Goal: Information Seeking & Learning: Find specific fact

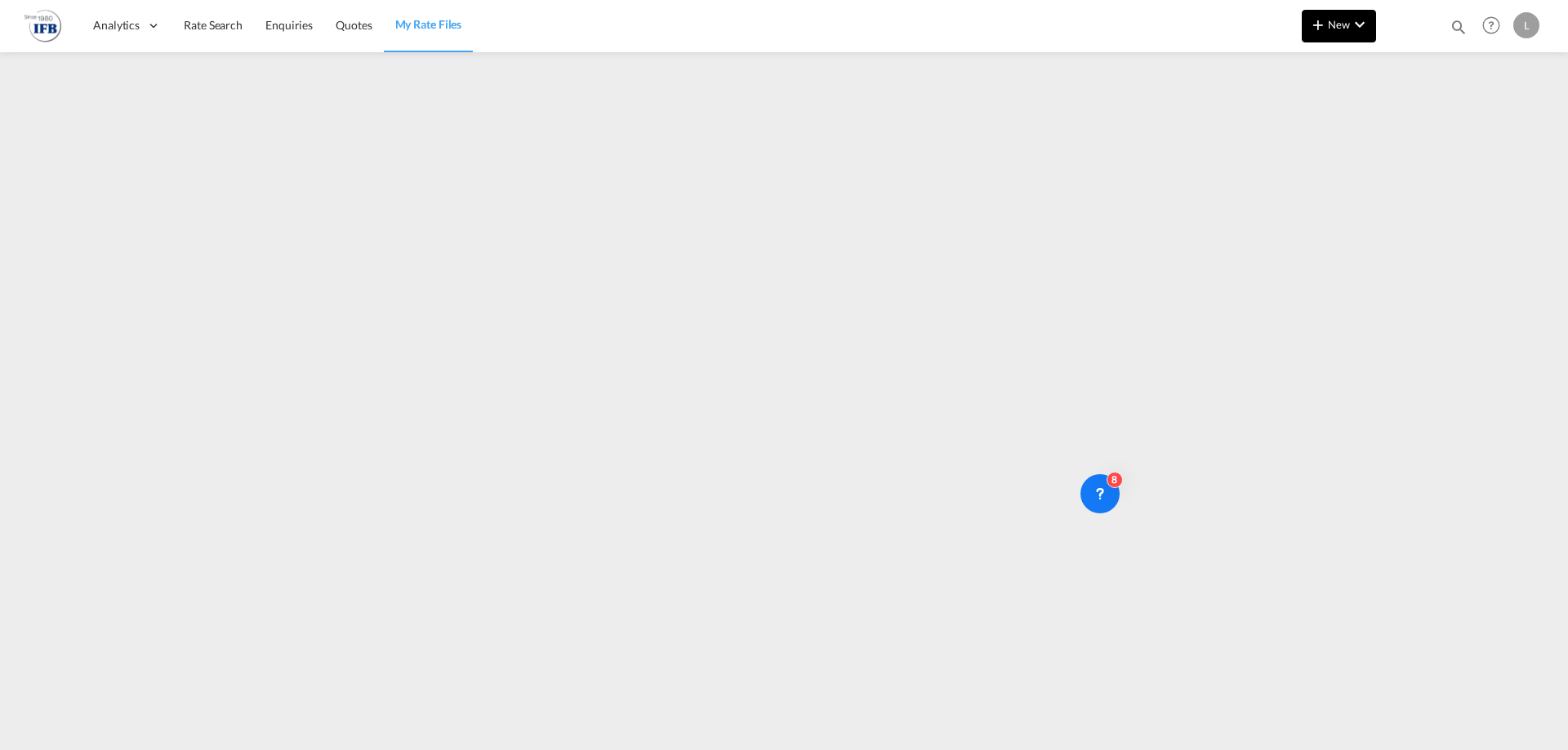
click at [1314, 24] on md-icon "icon-plus 400-fg" at bounding box center [1318, 24] width 19 height 19
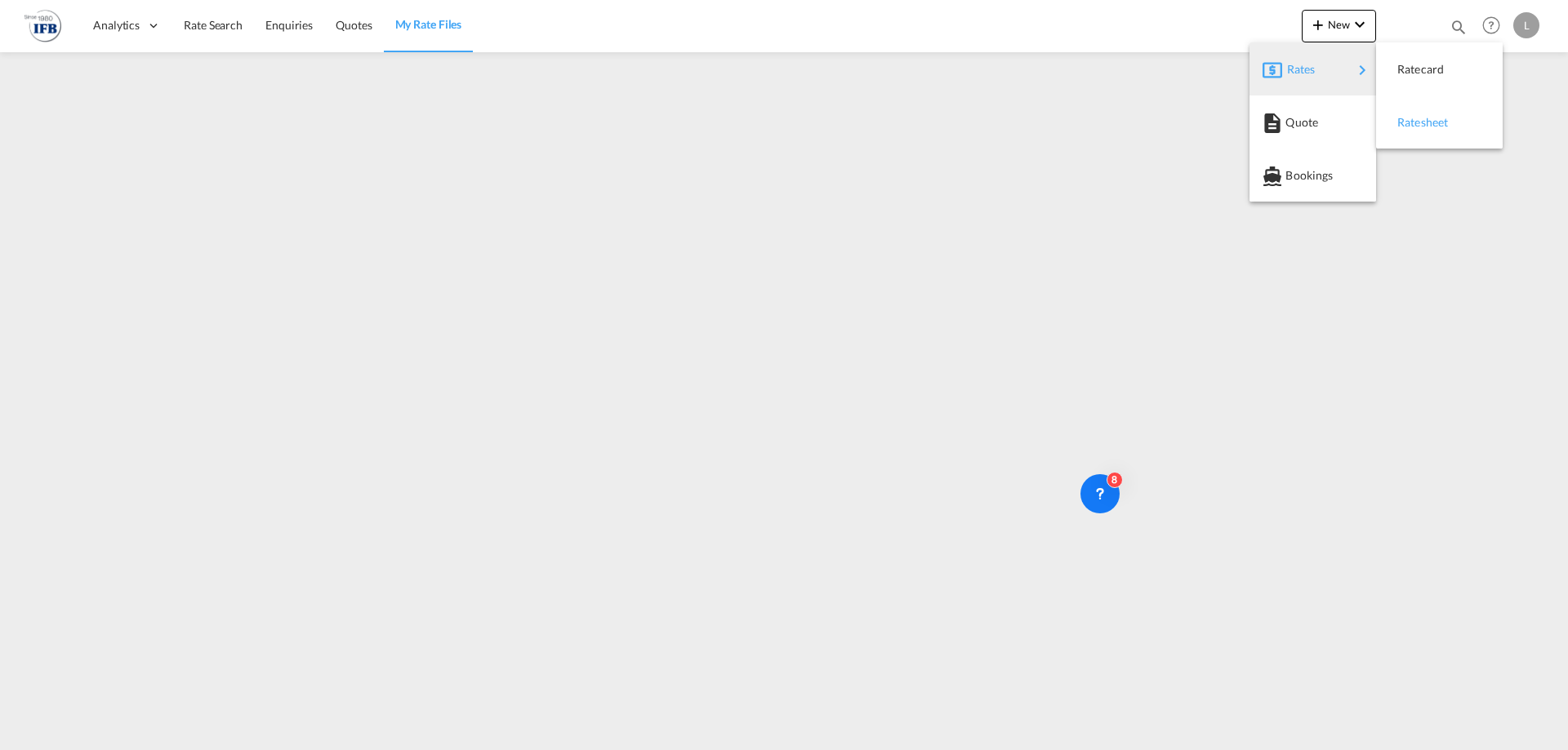
click at [1391, 112] on div "Ratesheet" at bounding box center [1439, 122] width 101 height 41
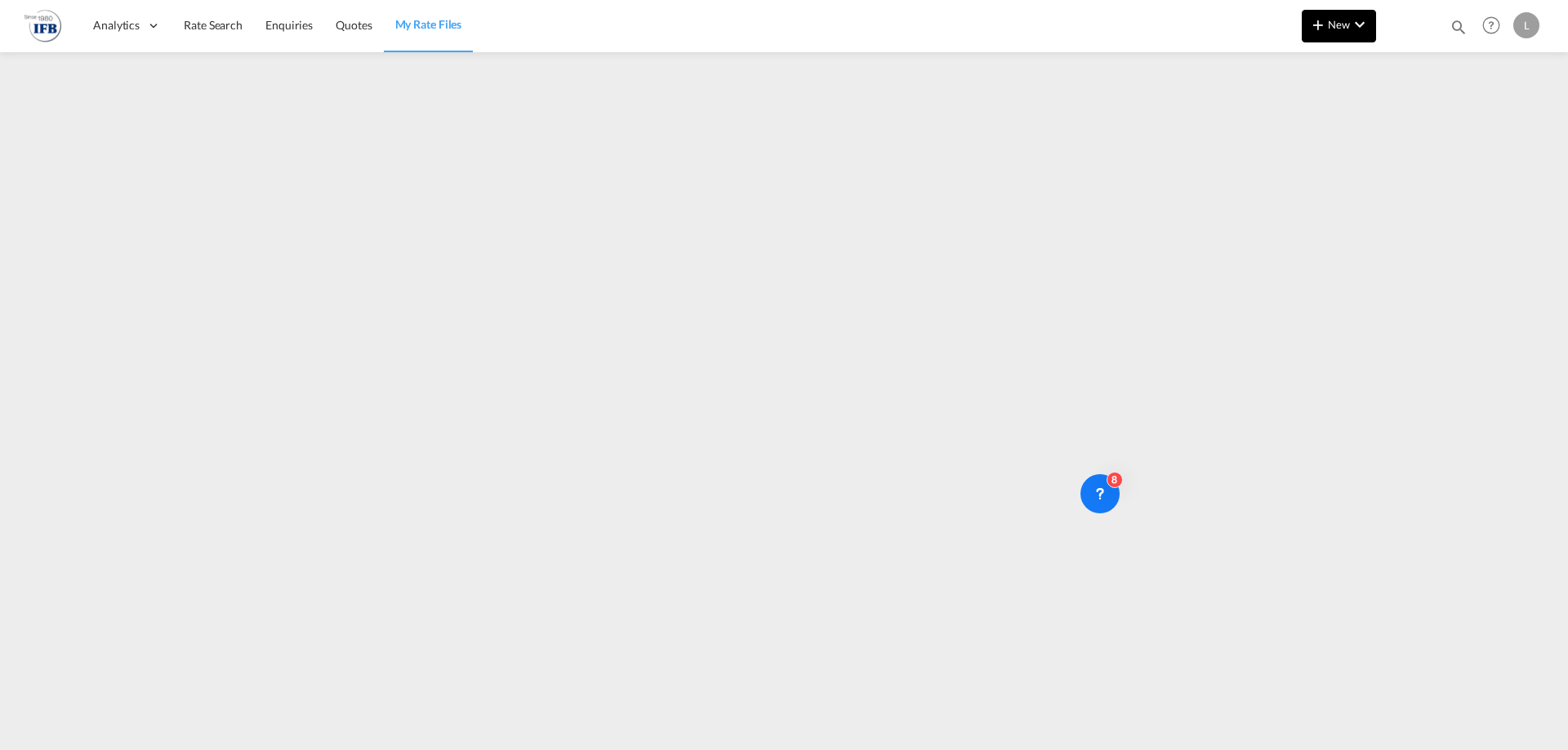
click at [1362, 26] on md-icon "icon-chevron-down" at bounding box center [1359, 24] width 19 height 19
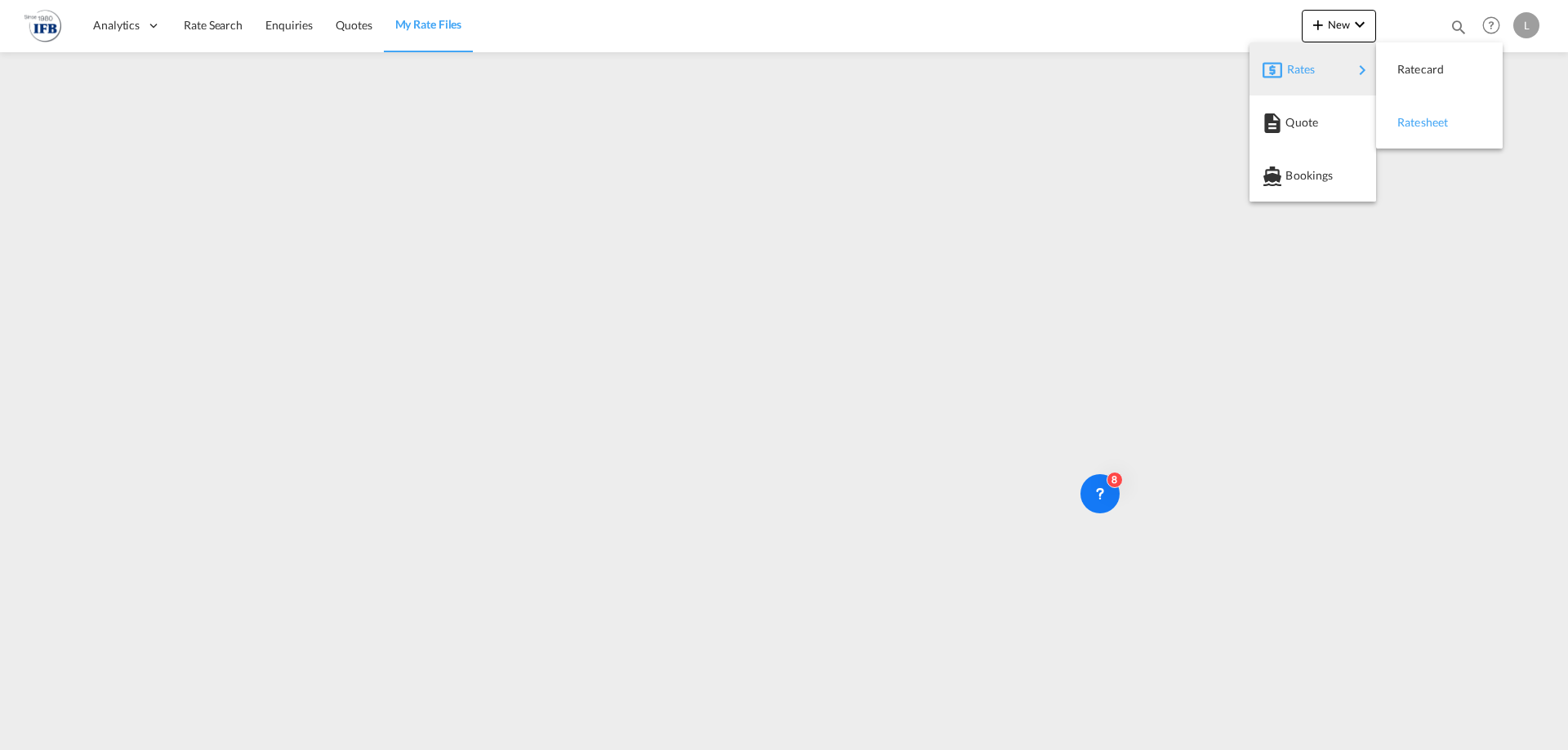
click at [1425, 108] on div "Ratesheet" at bounding box center [1427, 122] width 60 height 41
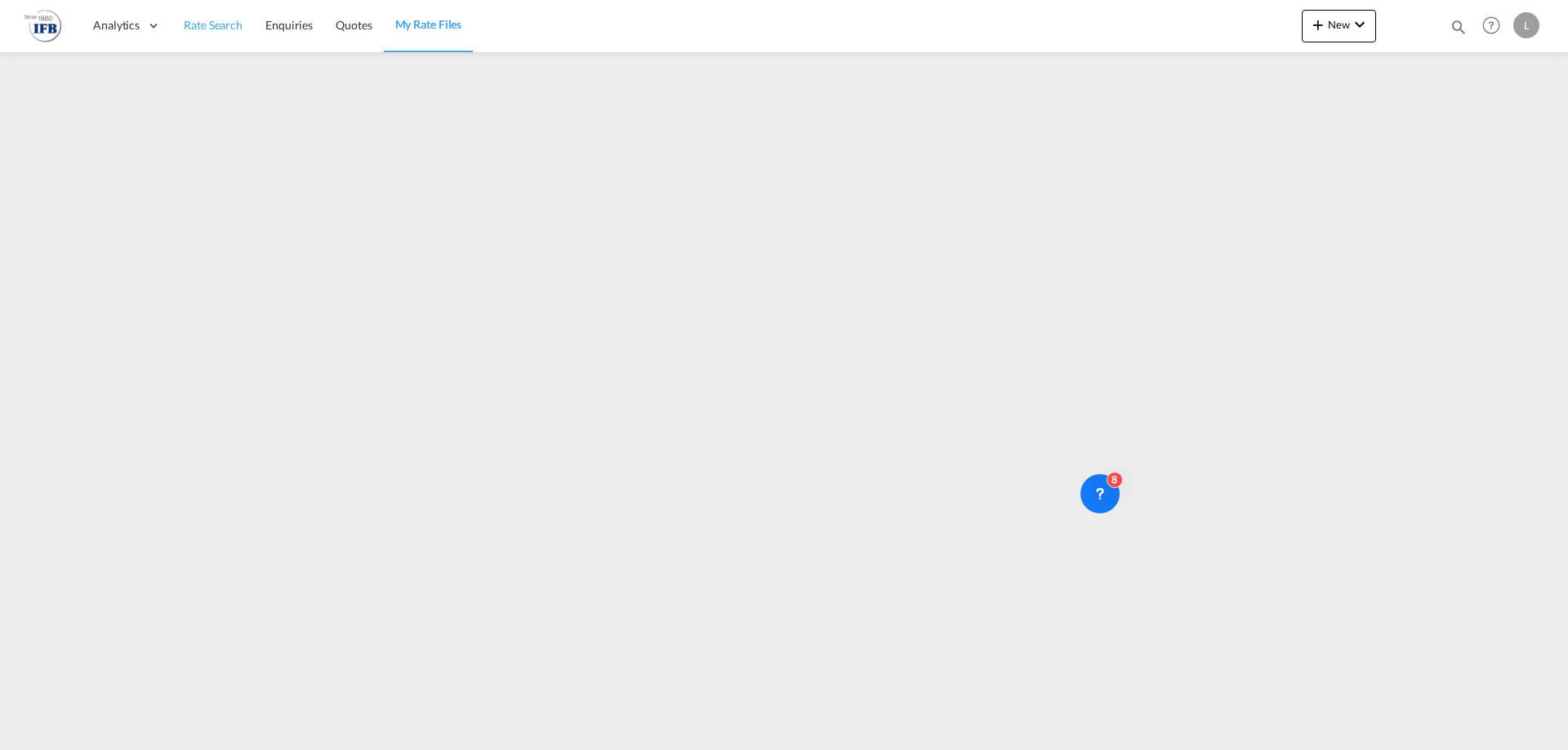
click at [240, 24] on span "Rate Search" at bounding box center [213, 25] width 59 height 14
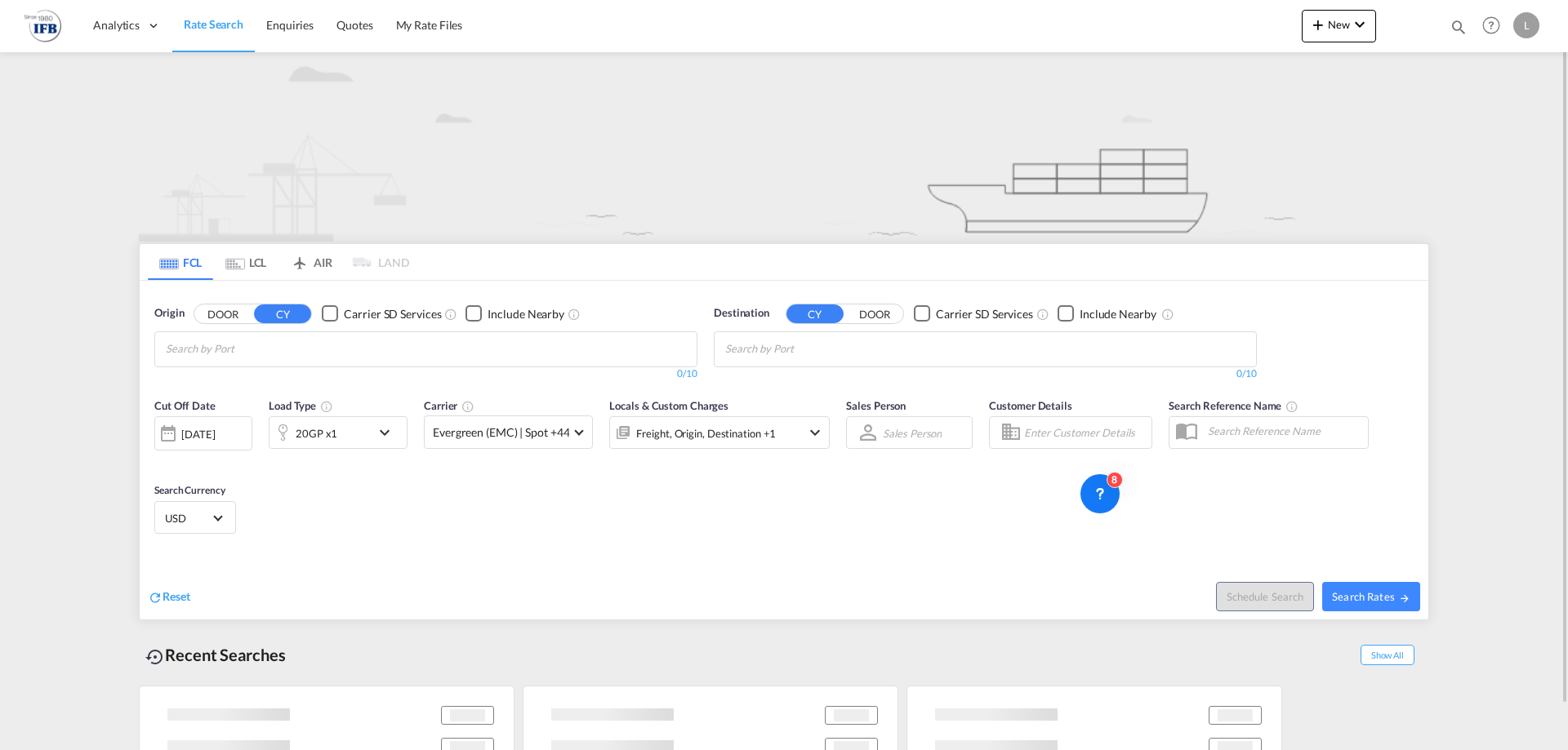
click at [249, 351] on input "Chips input." at bounding box center [243, 350] width 155 height 26
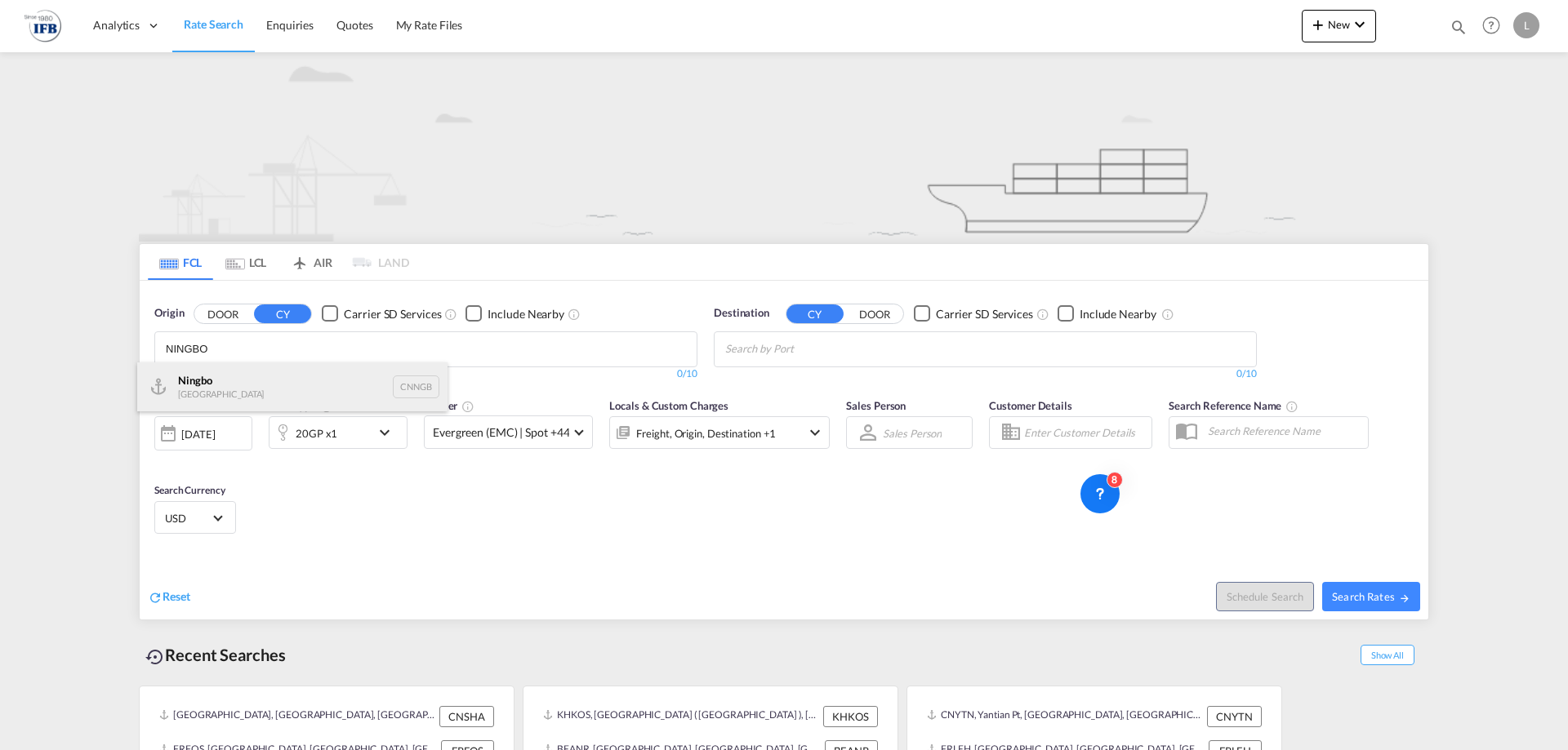
type input "NINGBO"
click at [204, 393] on div "Ningbo China CNNGB" at bounding box center [292, 387] width 310 height 49
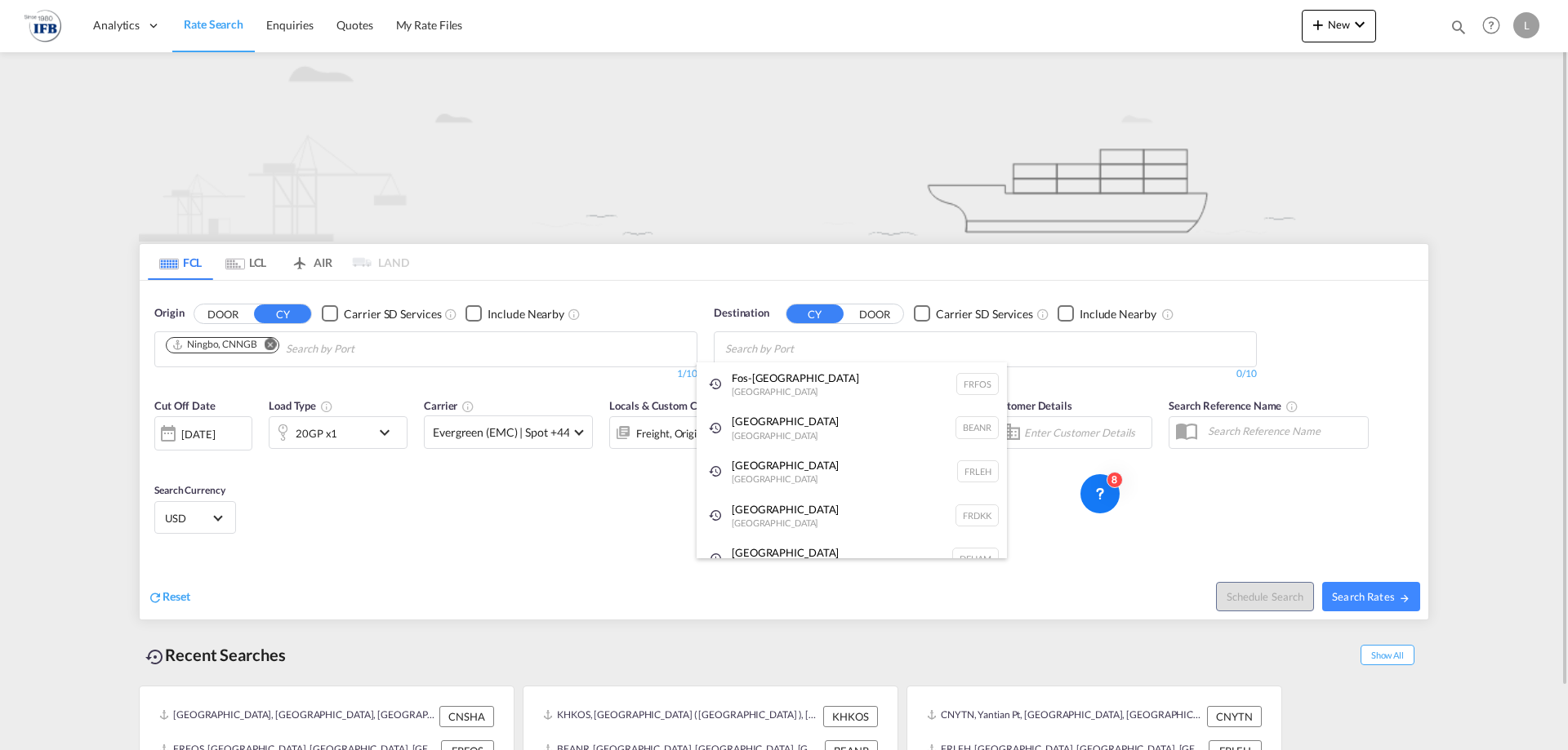
type input "F"
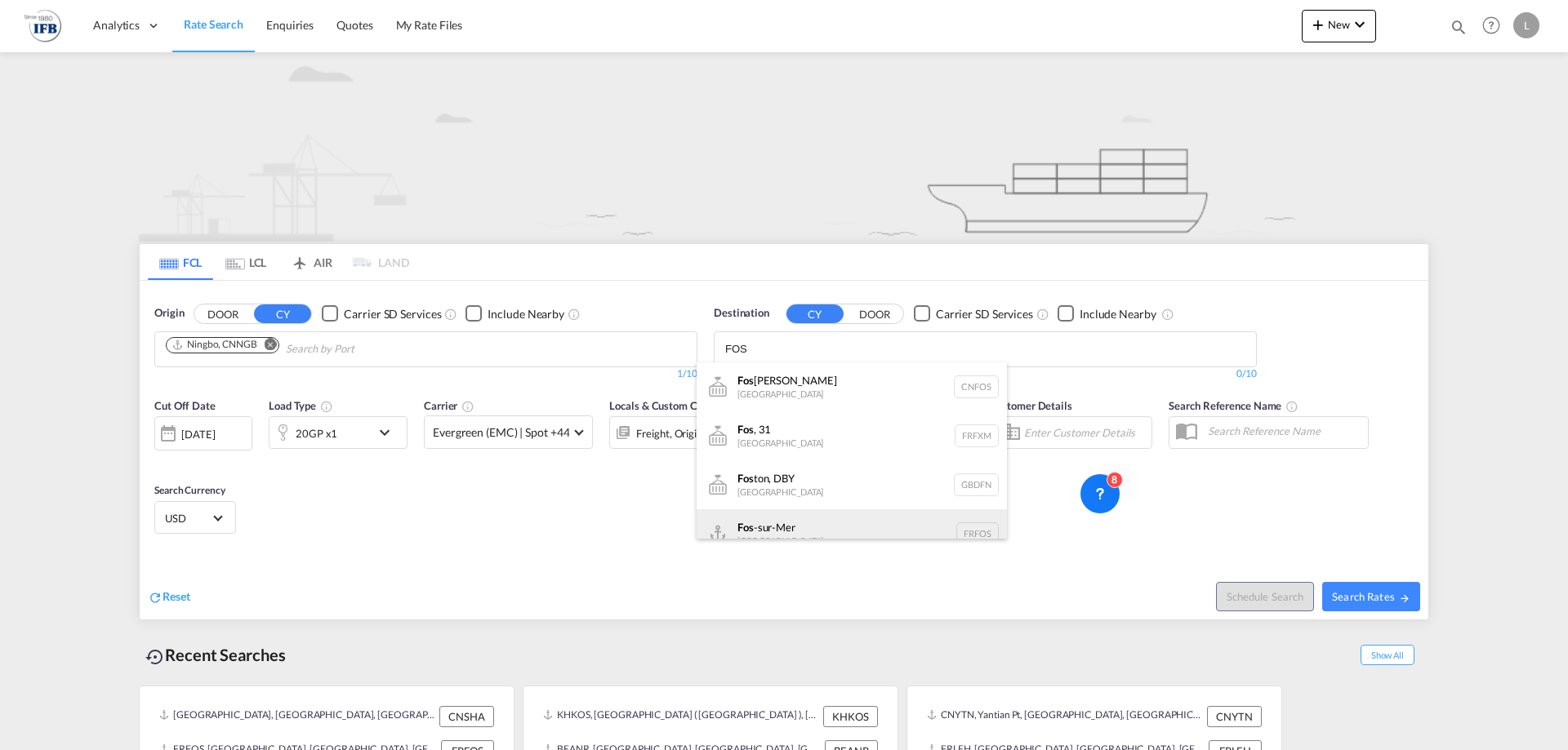
type input "FOS"
click at [847, 521] on div "Fos -sur-Mer [GEOGRAPHIC_DATA] [GEOGRAPHIC_DATA]" at bounding box center [851, 534] width 310 height 49
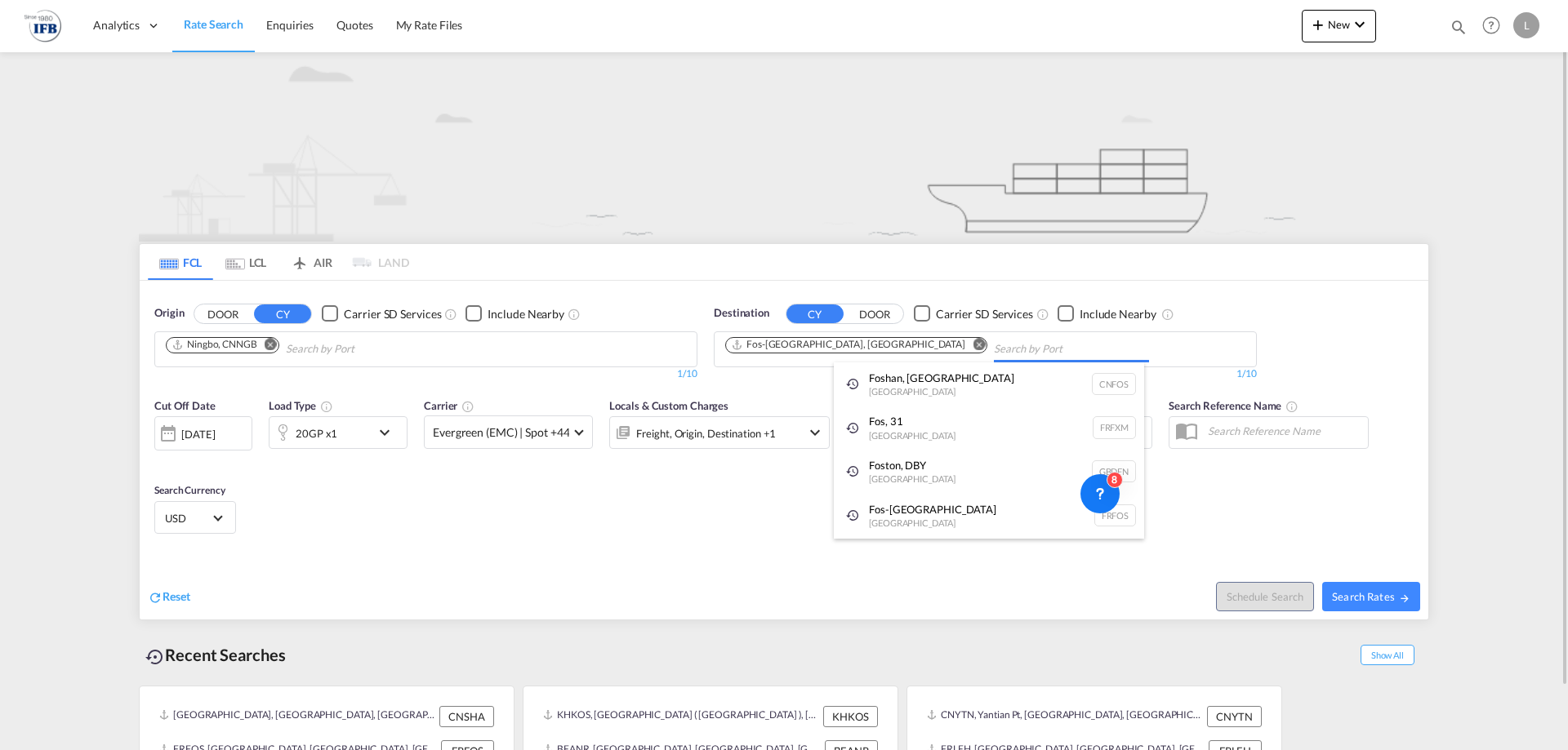
drag, startPoint x: 498, startPoint y: 522, endPoint x: 430, endPoint y: 511, distance: 68.9
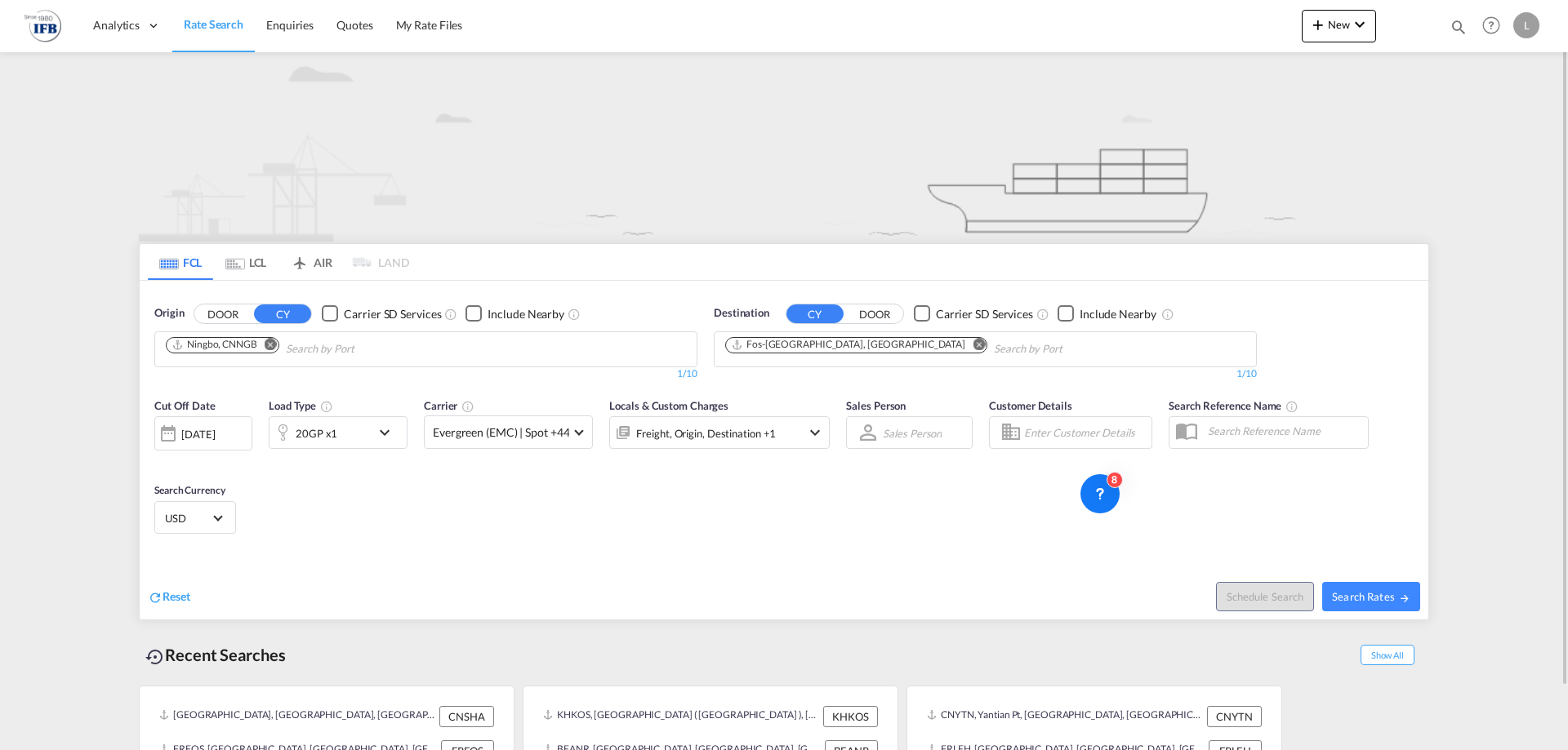
drag, startPoint x: 252, startPoint y: 449, endPoint x: 239, endPoint y: 442, distance: 14.8
click at [248, 449] on div "Cut Off Date [DATE] [DATE]" at bounding box center [203, 432] width 98 height 68
click at [215, 440] on div "[DATE]" at bounding box center [198, 434] width 33 height 15
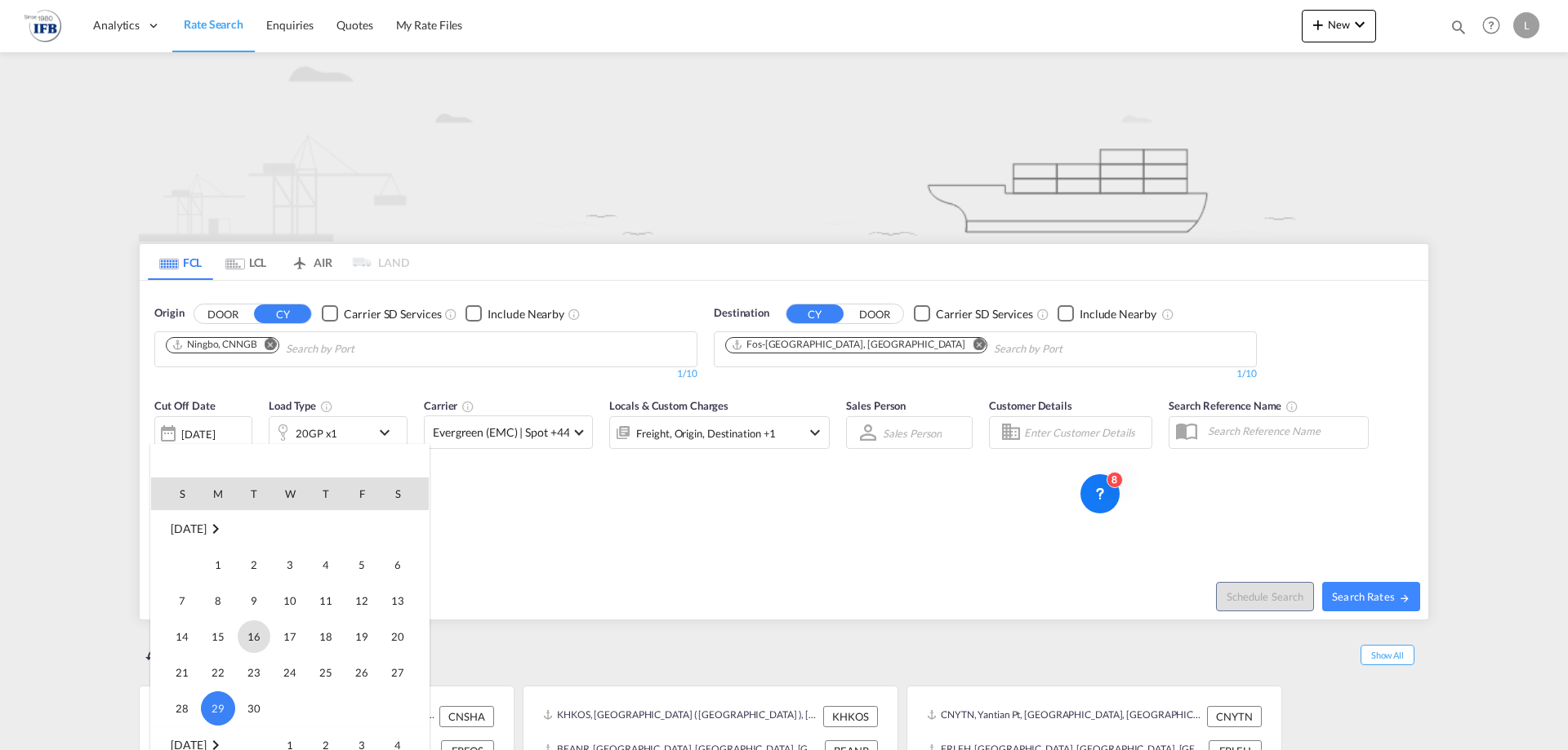
scroll to position [569, 0]
click at [289, 607] on span "1" at bounding box center [289, 608] width 32 height 32
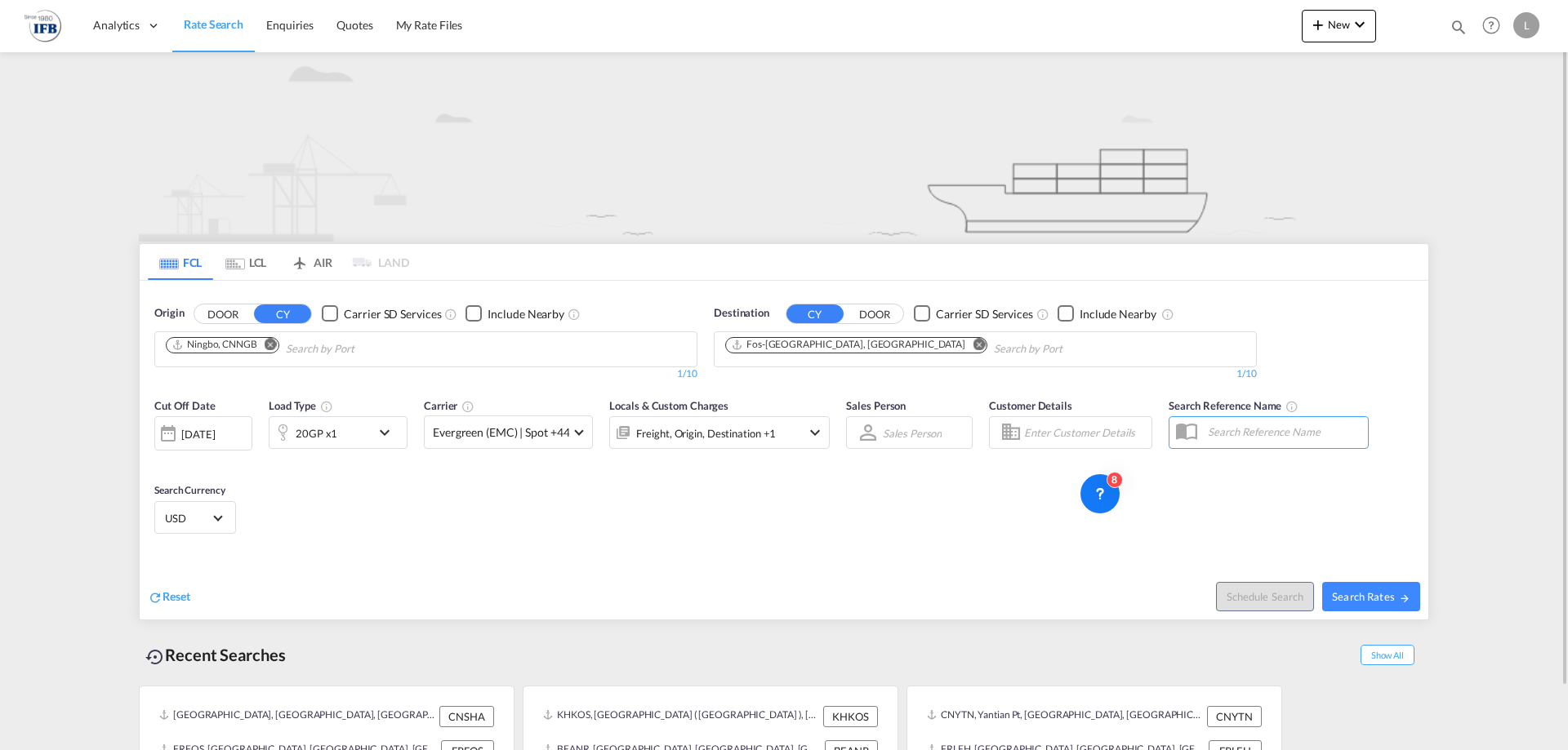
click at [334, 441] on div "20GP x1" at bounding box center [317, 434] width 42 height 23
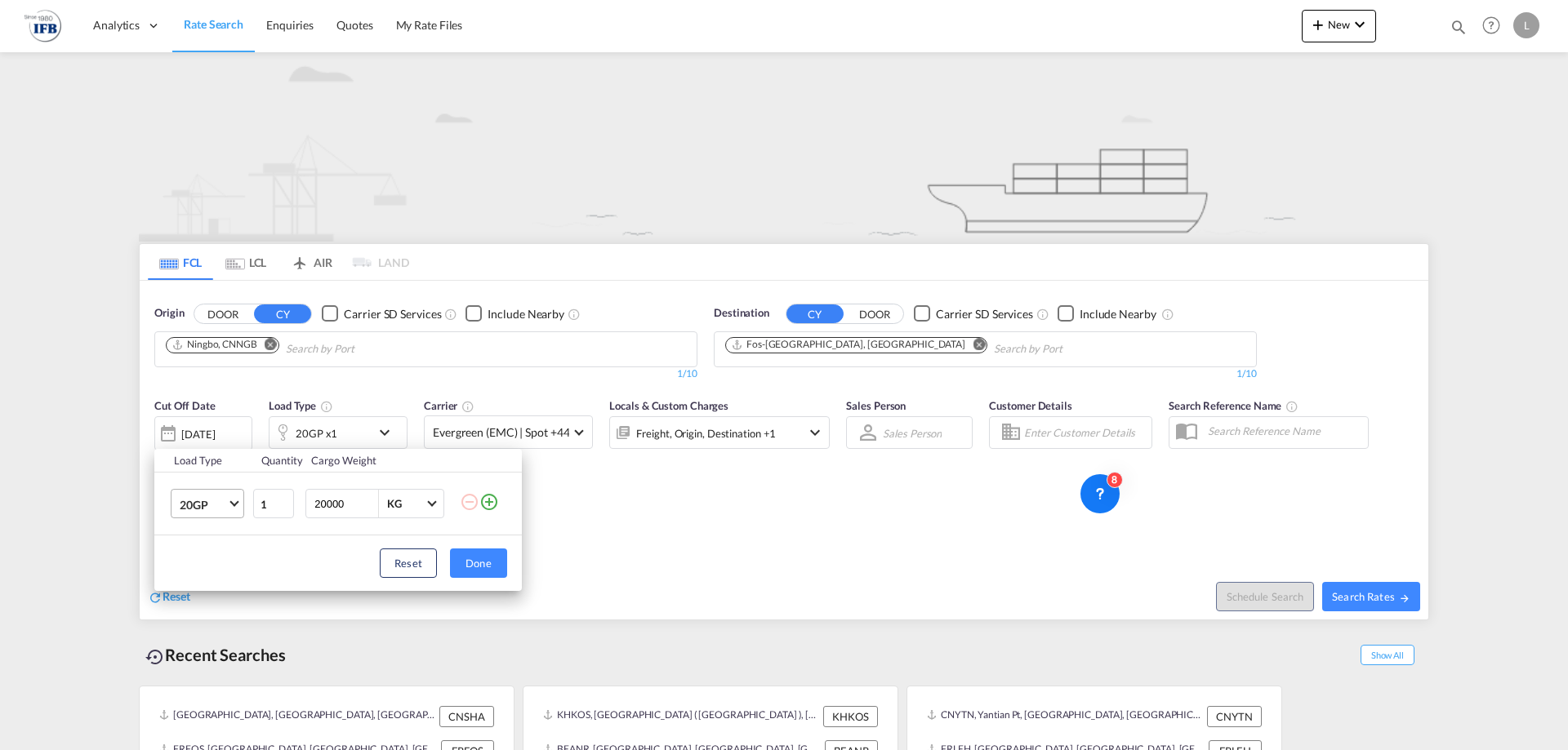
click at [192, 511] on span "20GP" at bounding box center [203, 505] width 47 height 17
click at [207, 573] on md-option "40HC" at bounding box center [221, 582] width 111 height 39
click at [510, 559] on div "Reset Done" at bounding box center [338, 563] width 367 height 55
click at [478, 560] on button "Done" at bounding box center [477, 563] width 57 height 30
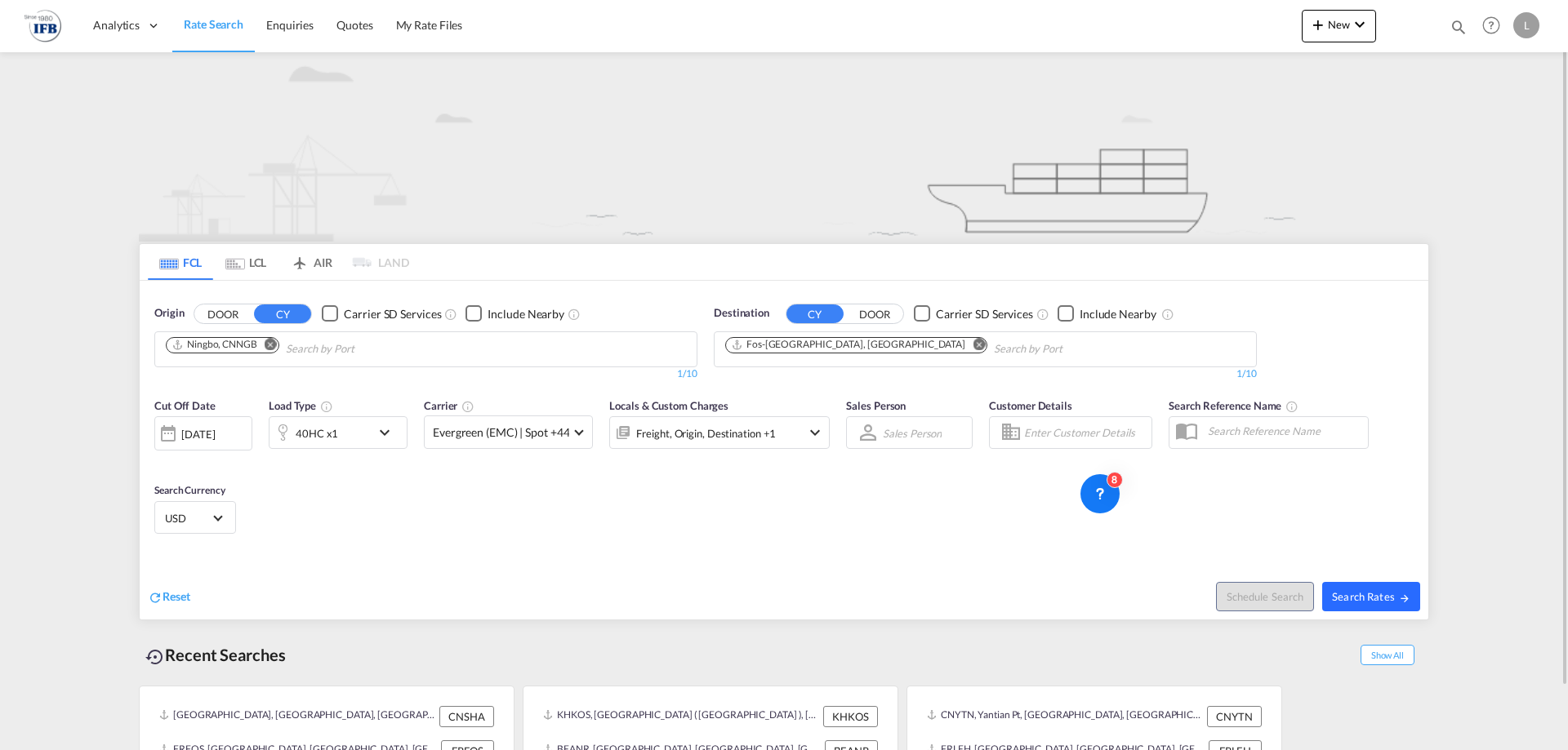
click at [1370, 585] on button "Search Rates" at bounding box center [1371, 597] width 98 height 30
type input "CNNGB to FRFOS / [DATE]"
